Goal: Answer question/provide support: Share knowledge or assist other users

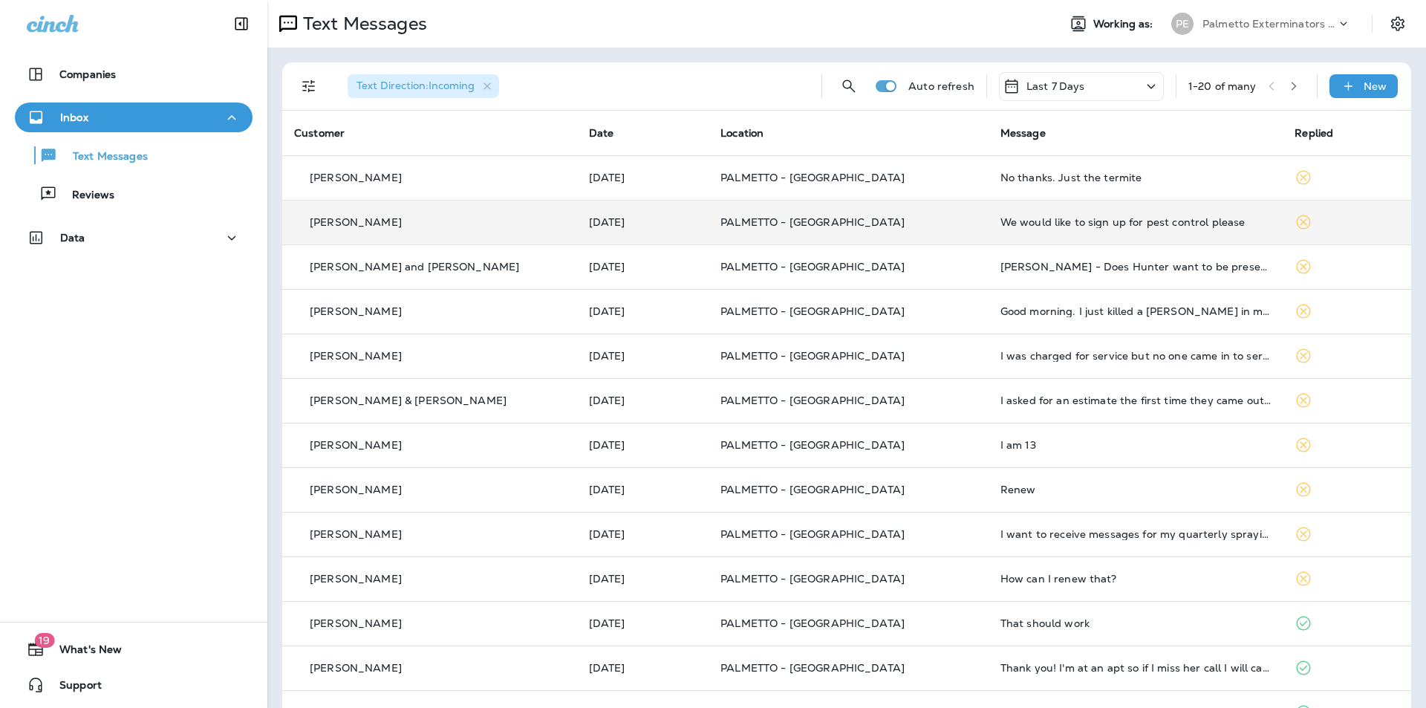
click at [1026, 233] on td "We would like to sign up for pest control please" at bounding box center [1135, 222] width 295 height 45
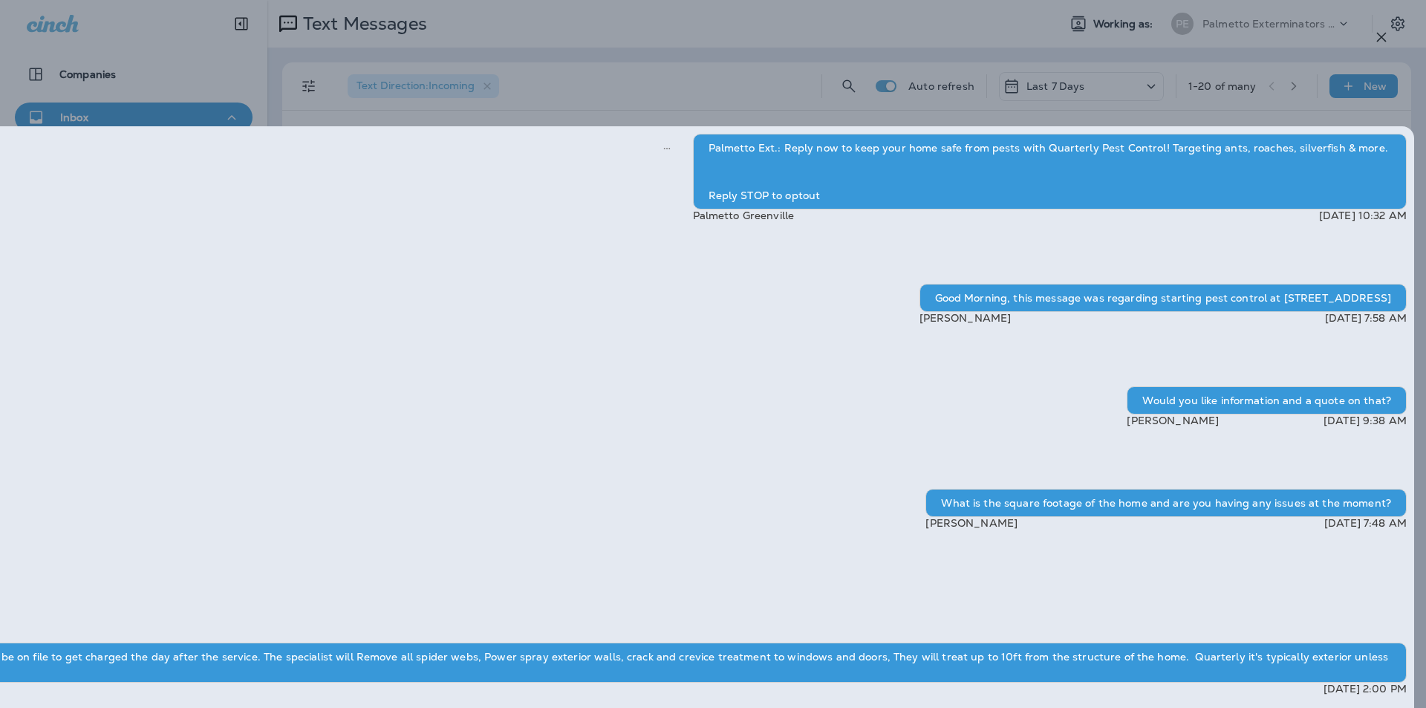
drag, startPoint x: 1031, startPoint y: 514, endPoint x: 950, endPoint y: 524, distance: 82.3
copy span "[PHONE_NUMBER]"
click at [1382, 31] on icon "button" at bounding box center [1381, 37] width 18 height 18
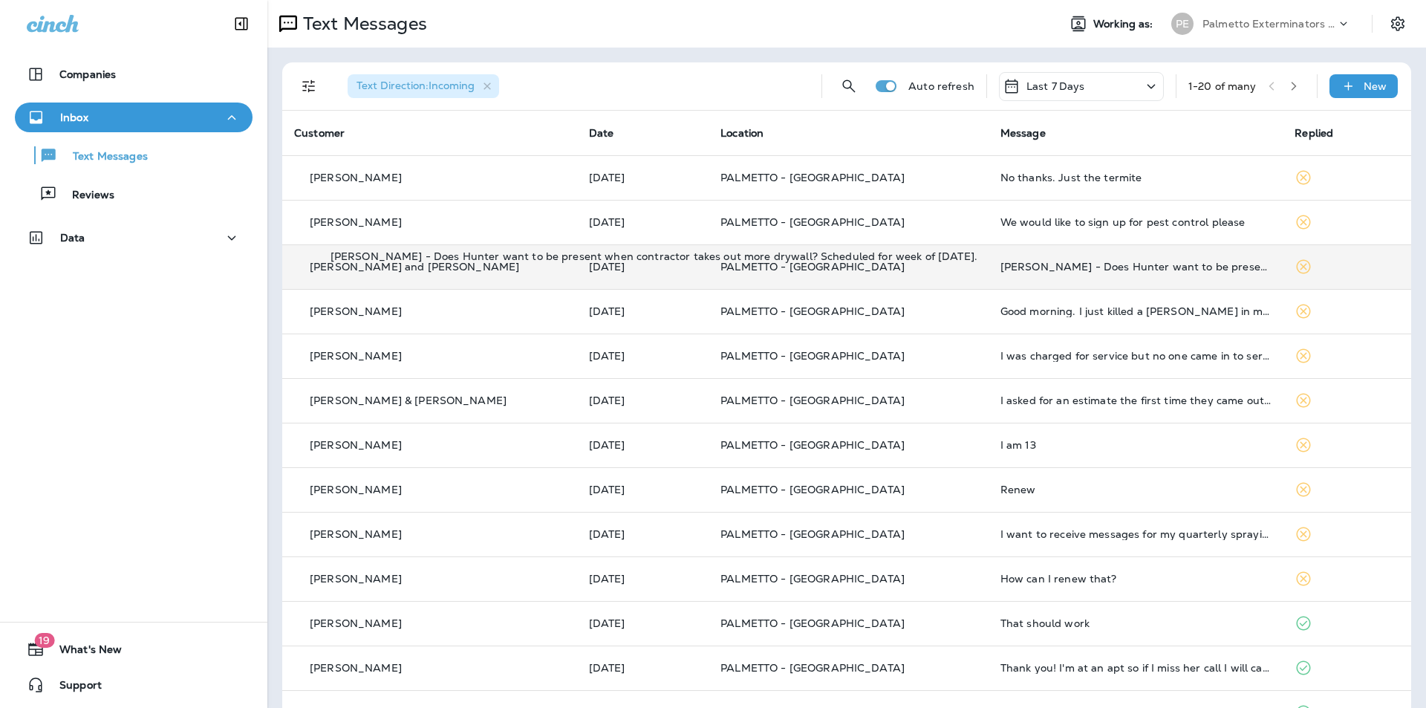
click at [1093, 272] on div "[PERSON_NAME] - Does Hunter want to be present when contractor takes out more d…" at bounding box center [1135, 267] width 271 height 12
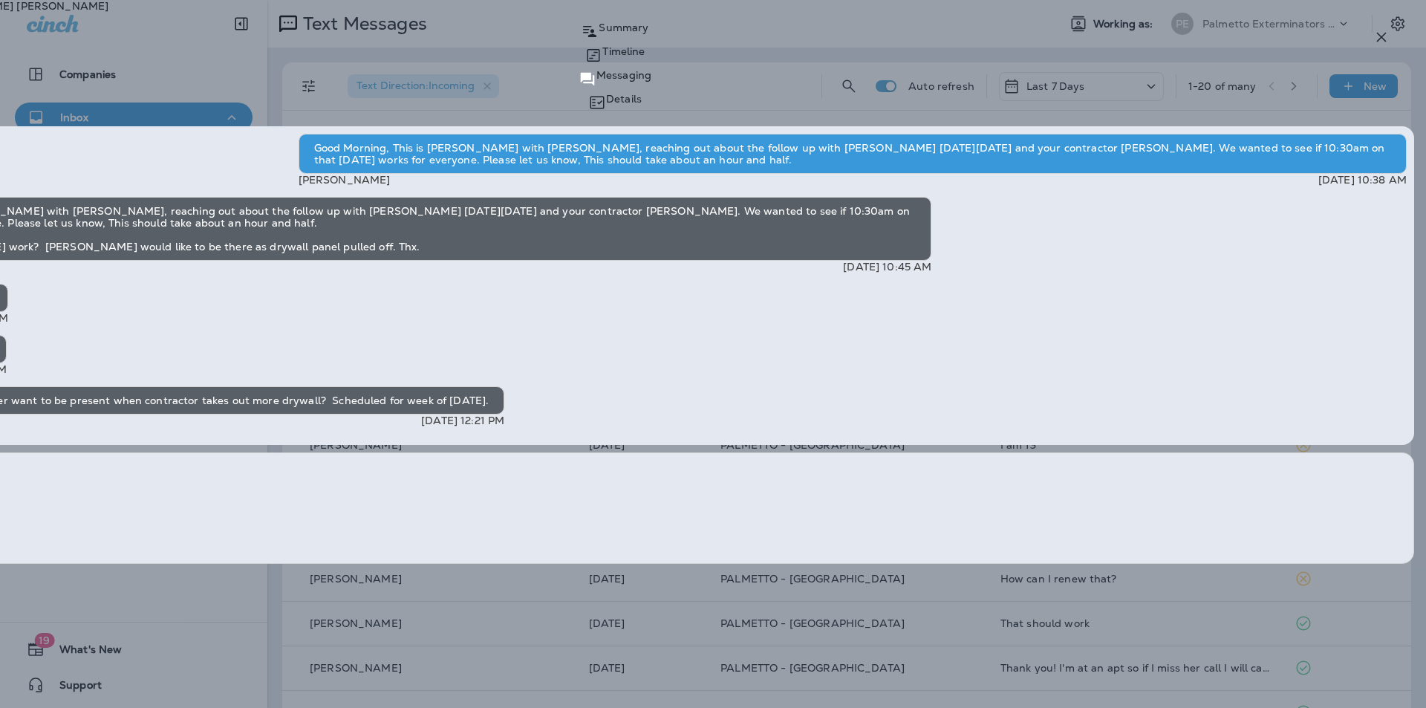
click at [1381, 32] on icon "button" at bounding box center [1381, 37] width 18 height 18
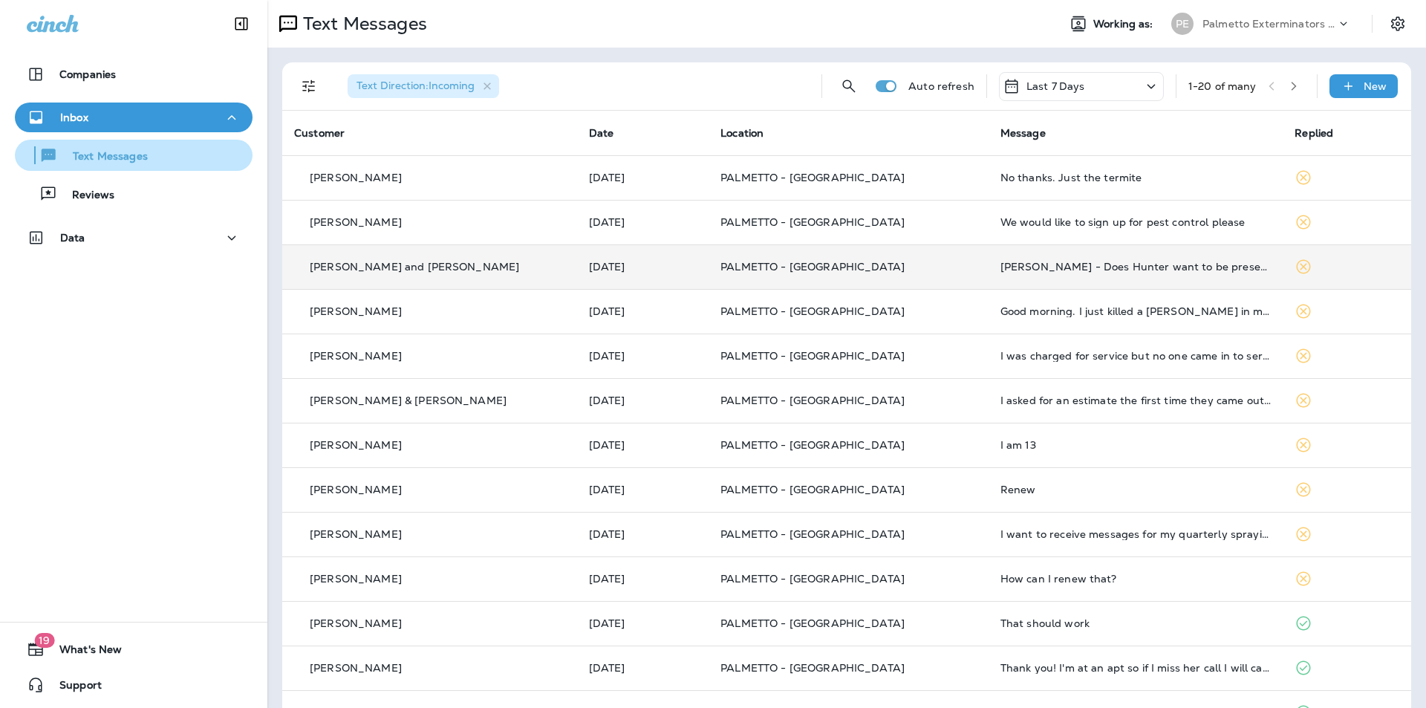
click at [115, 156] on p "Text Messages" at bounding box center [103, 157] width 90 height 14
click at [127, 105] on button "Inbox" at bounding box center [134, 117] width 238 height 30
click at [104, 114] on div "Inbox" at bounding box center [134, 117] width 214 height 19
click at [99, 163] on p "Text Messages" at bounding box center [103, 157] width 90 height 14
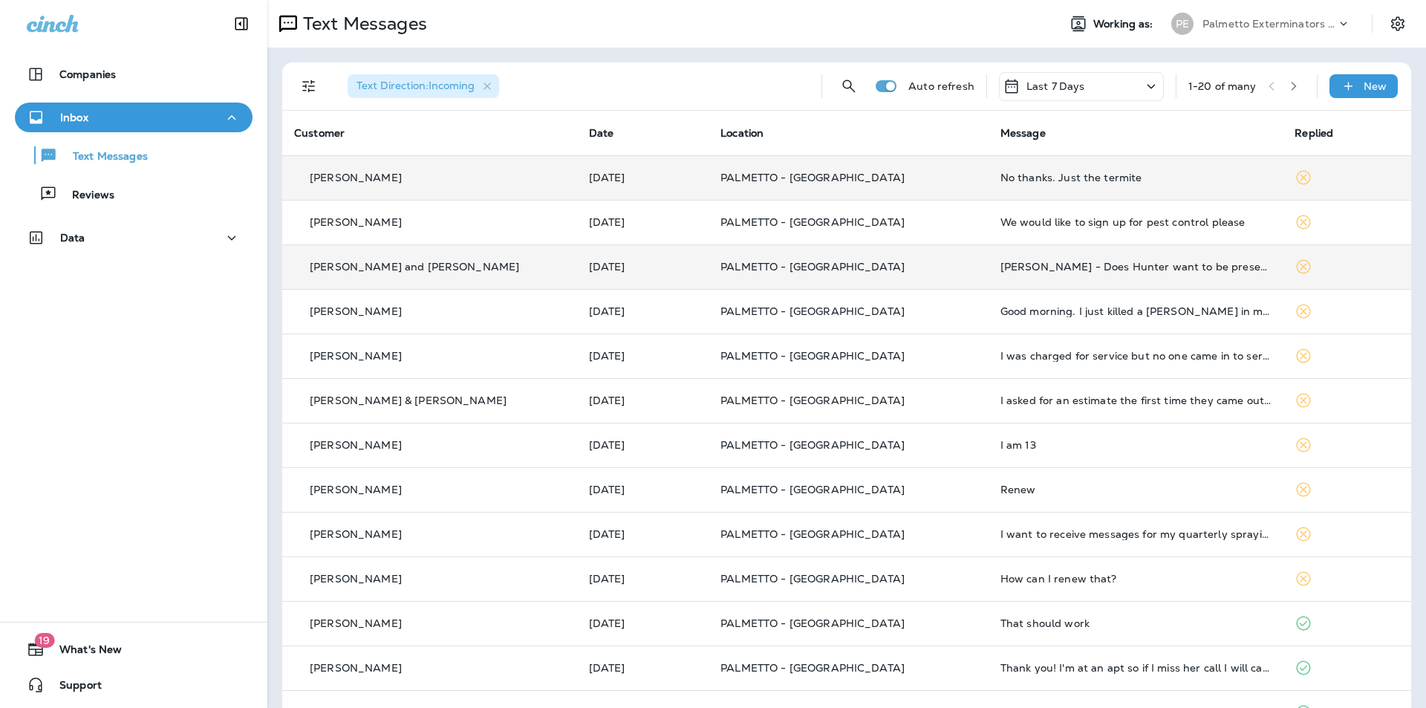
click at [1000, 180] on div "No thanks. Just the termite" at bounding box center [1135, 178] width 271 height 12
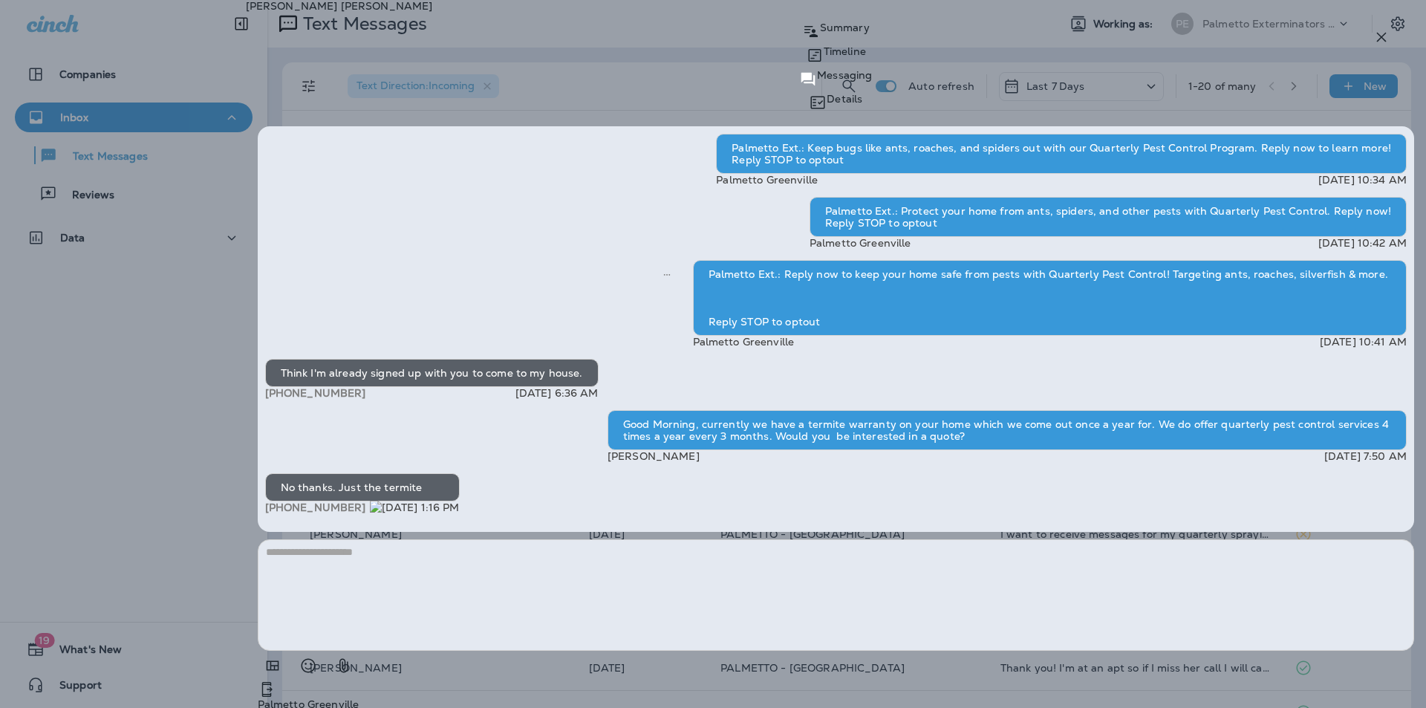
click at [1376, 42] on icon "button" at bounding box center [1381, 37] width 18 height 18
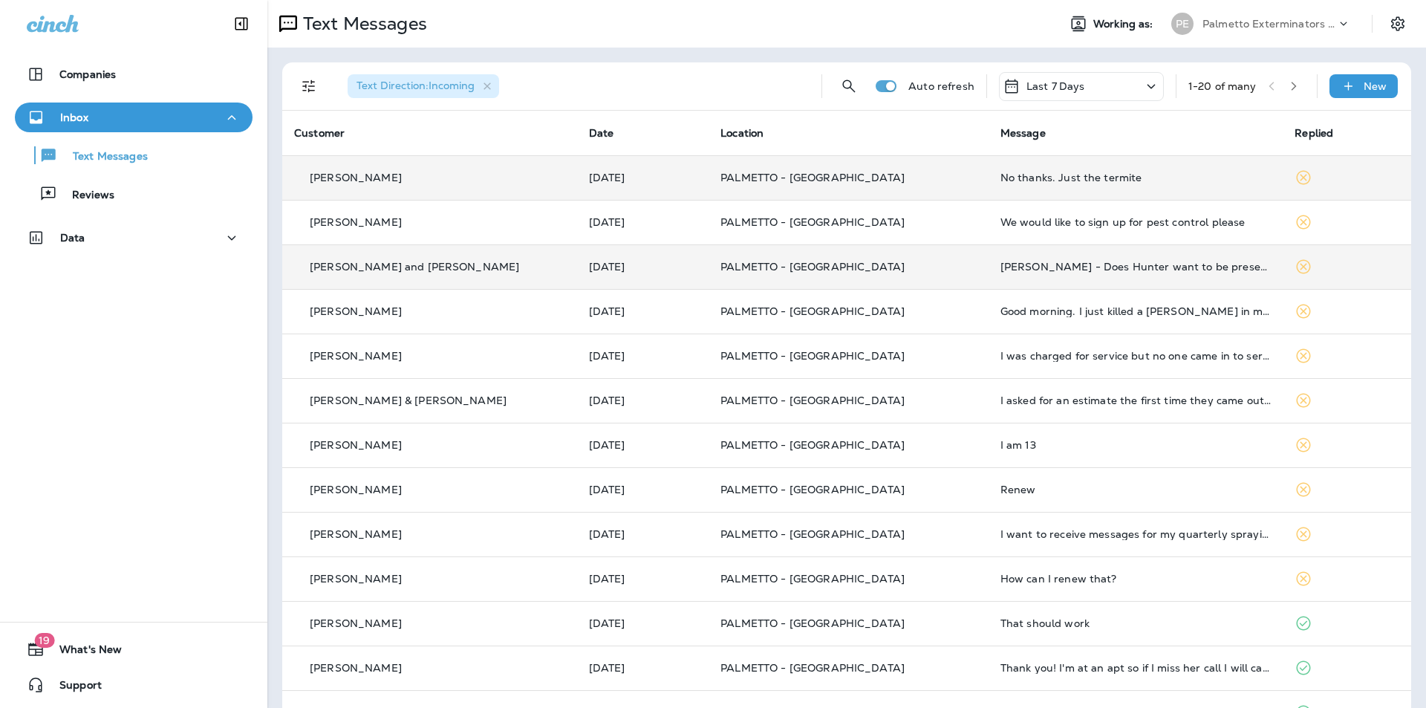
click at [1066, 212] on td "We would like to sign up for pest control please" at bounding box center [1135, 222] width 295 height 45
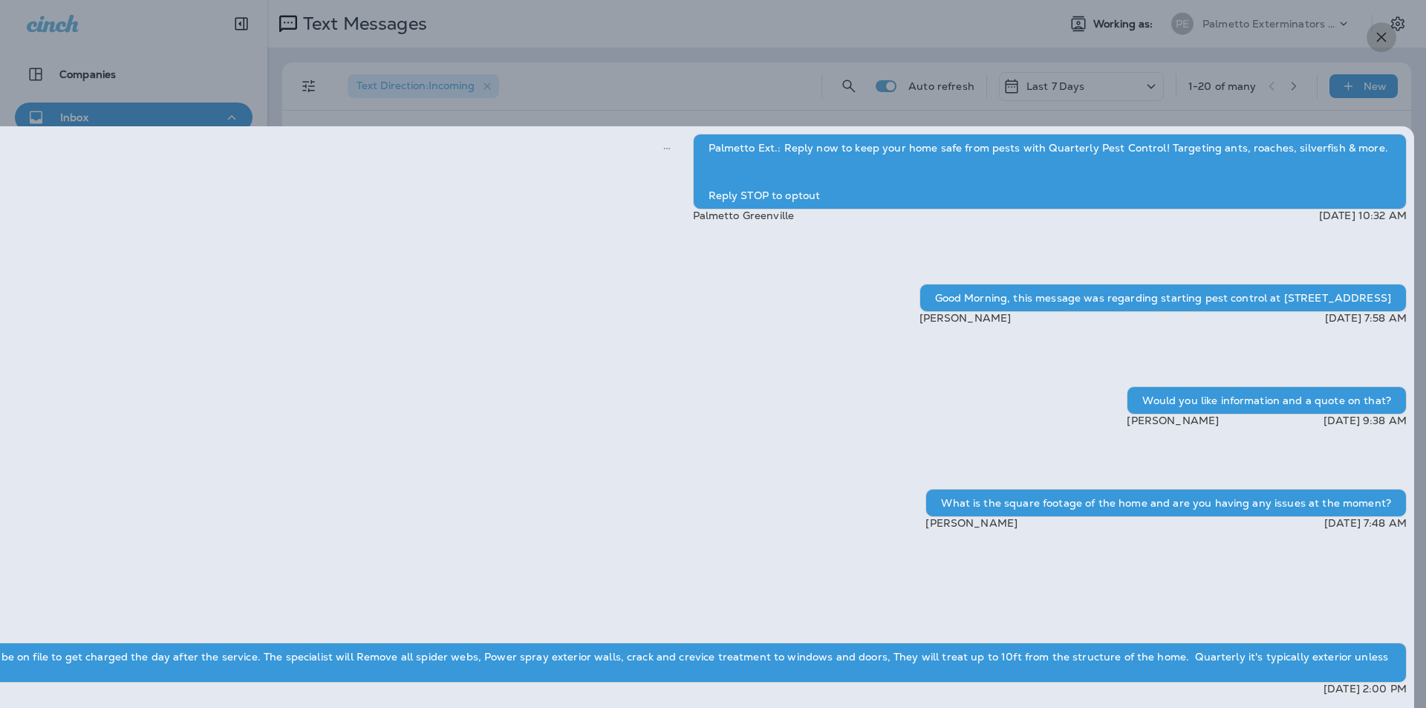
click at [1385, 44] on icon "button" at bounding box center [1381, 37] width 18 height 18
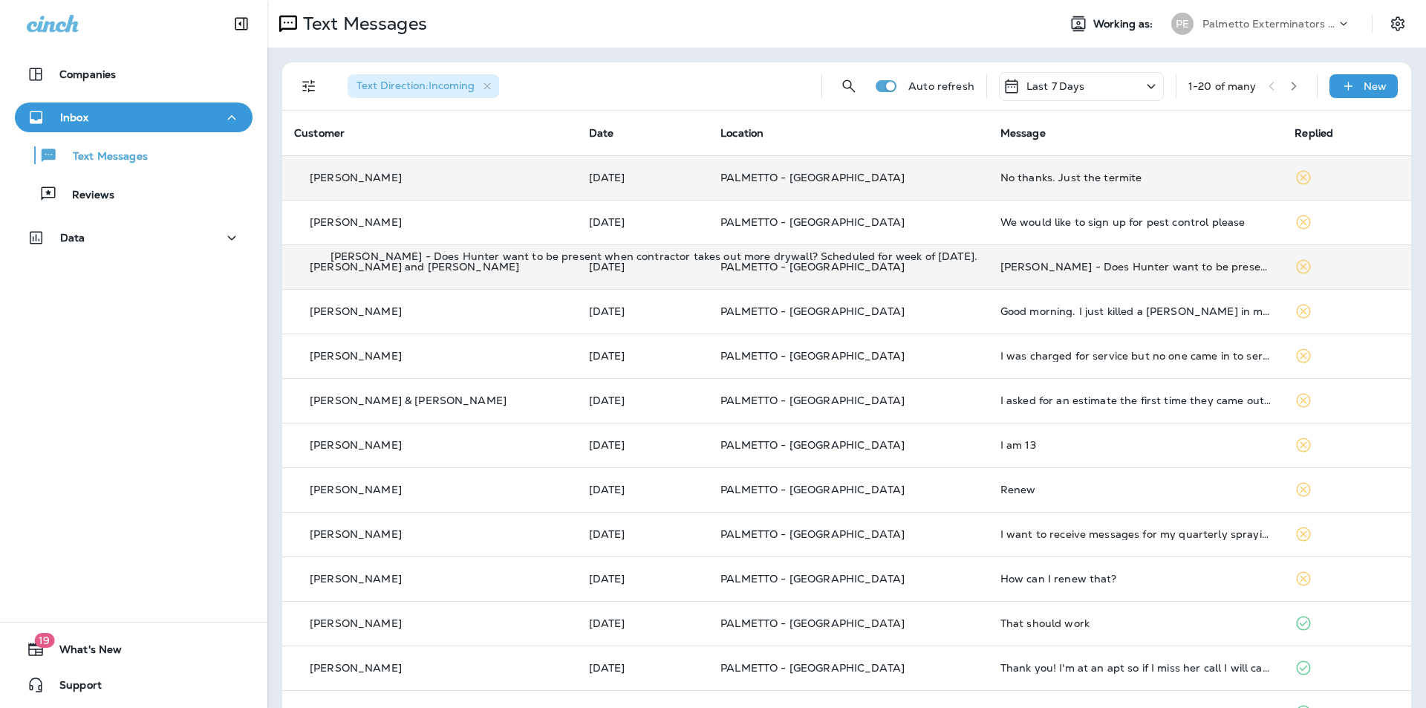
click at [1137, 267] on div "[PERSON_NAME] - Does Hunter want to be present when contractor takes out more d…" at bounding box center [1135, 267] width 271 height 12
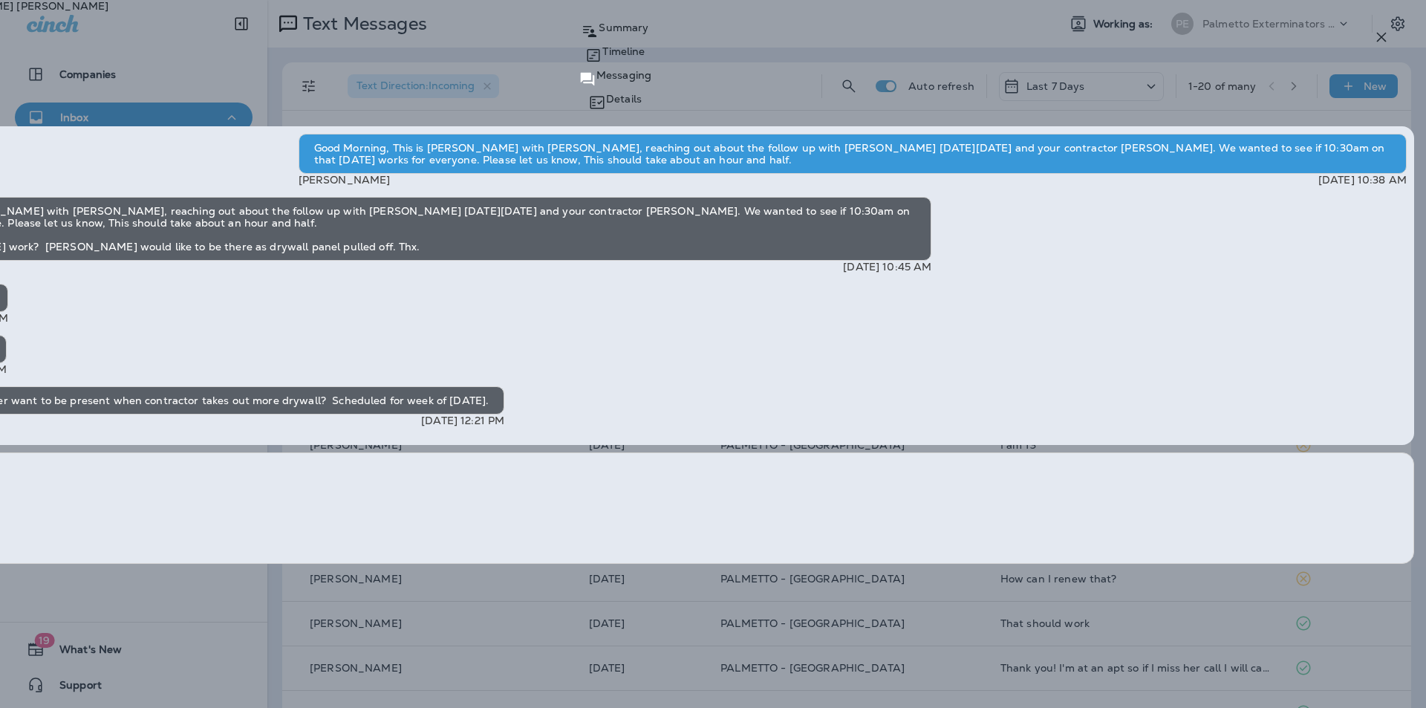
click at [1386, 25] on button "button" at bounding box center [1381, 37] width 30 height 30
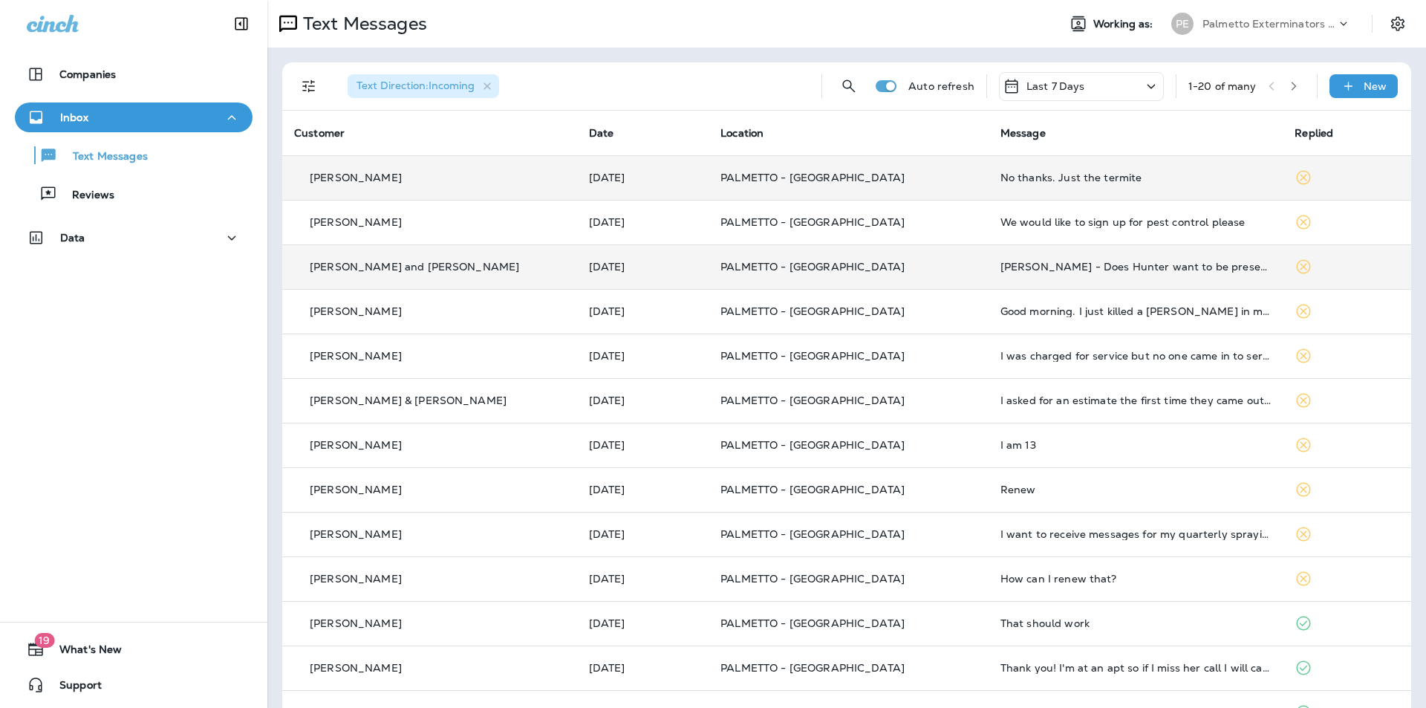
click at [1186, 321] on td "Good morning. I just killed a [PERSON_NAME] in my kitchen. I've seen a couple o…" at bounding box center [1135, 311] width 295 height 45
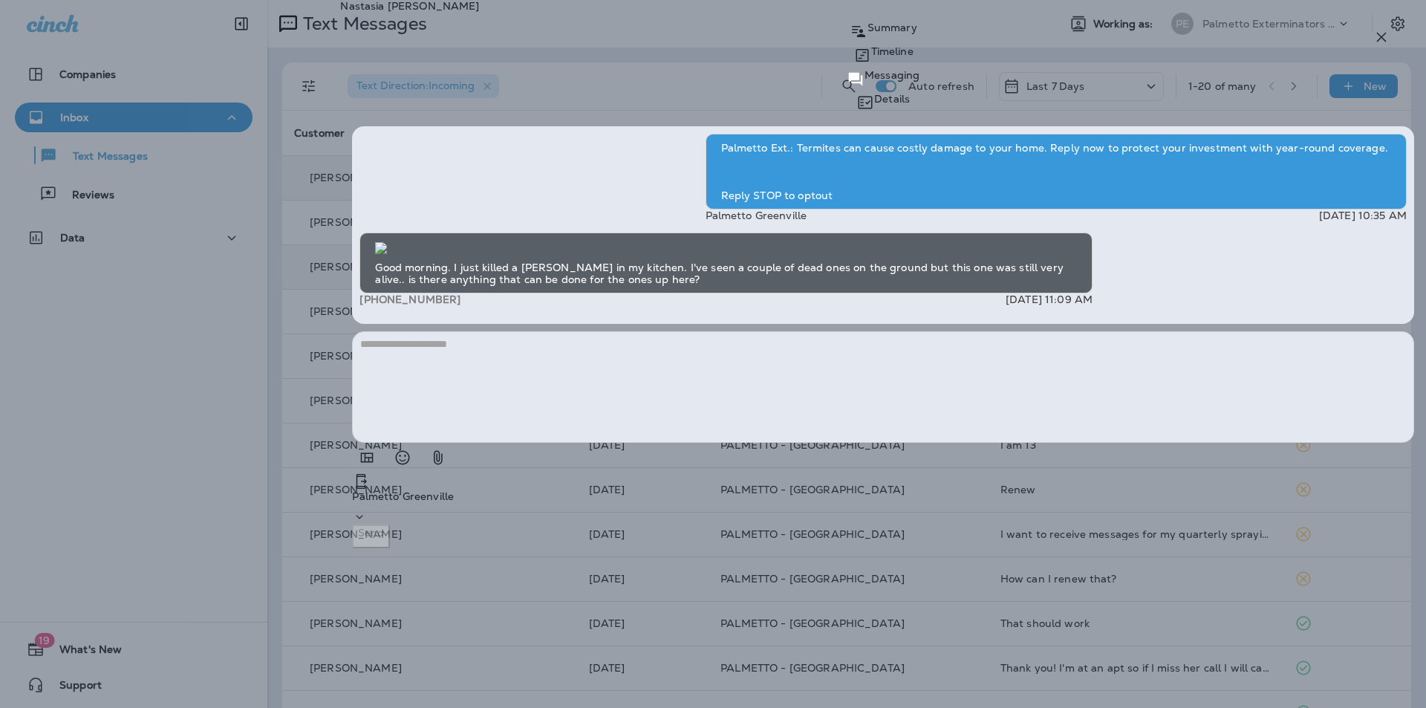
click at [1379, 32] on icon "button" at bounding box center [1381, 37] width 18 height 18
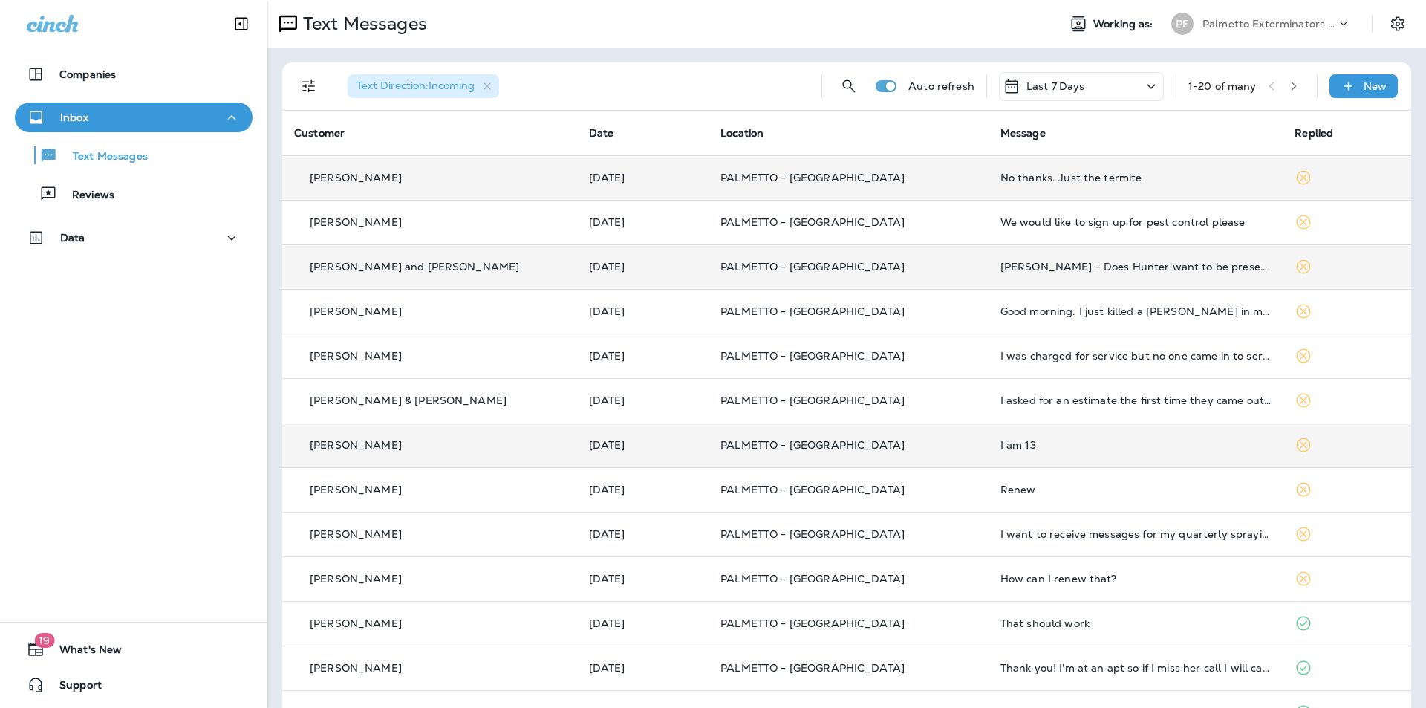
click at [1071, 446] on div "I am 13" at bounding box center [1135, 445] width 271 height 12
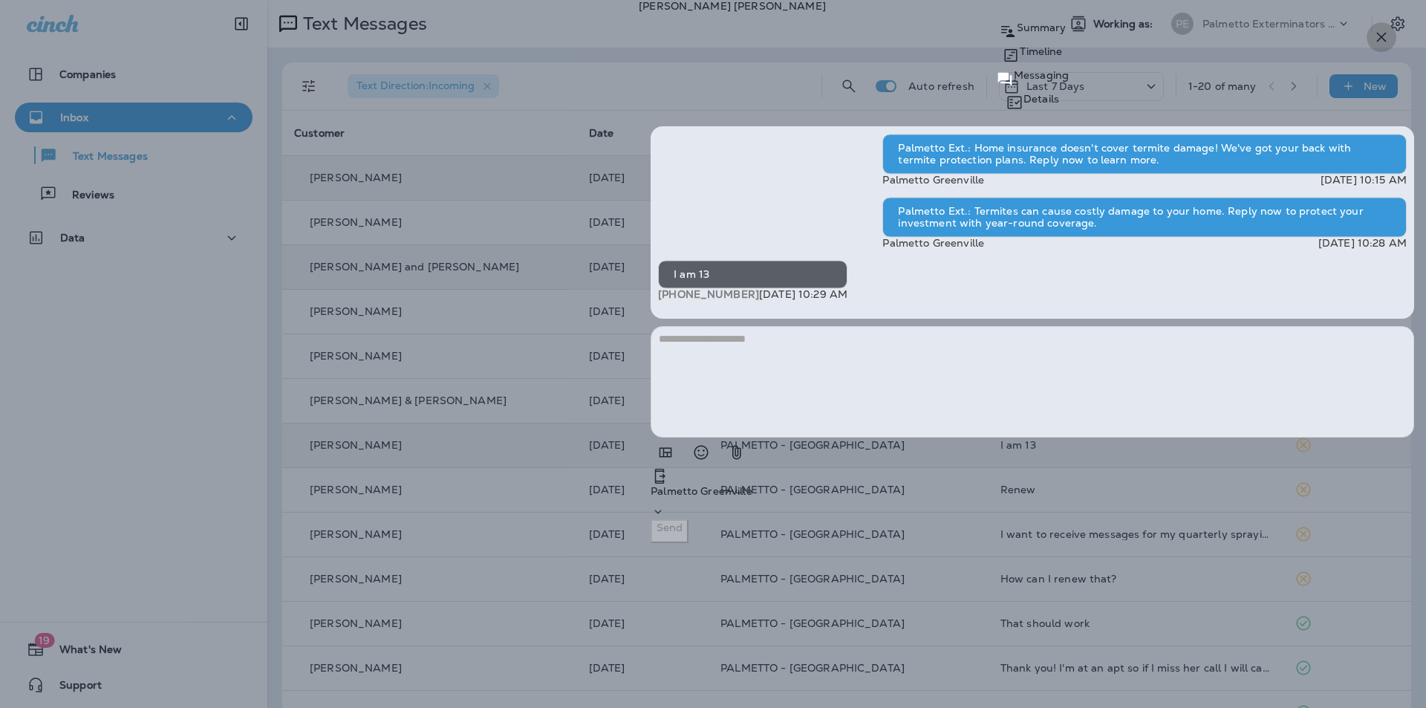
click at [1379, 39] on icon "button" at bounding box center [1382, 38] width 10 height 10
